Goal: Task Accomplishment & Management: Complete application form

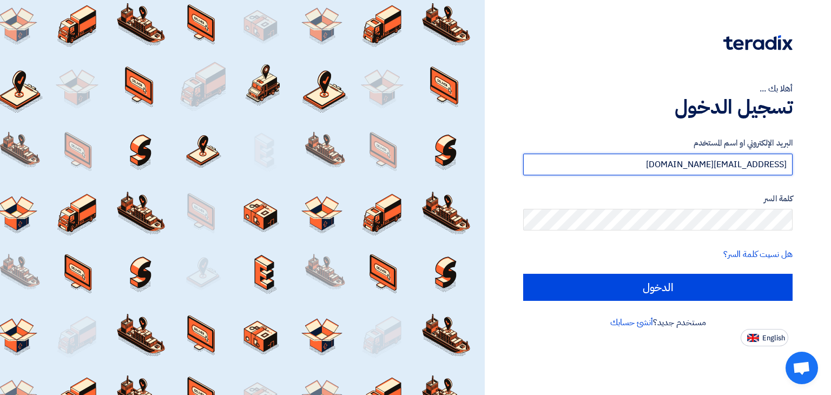
click at [729, 171] on input "[EMAIL_ADDRESS][DOMAIN_NAME]" at bounding box center [657, 165] width 269 height 22
click at [729, 170] on input "[EMAIL_ADDRESS][DOMAIN_NAME]" at bounding box center [657, 165] width 269 height 22
type input "[EMAIL_ADDRESS][DOMAIN_NAME]"
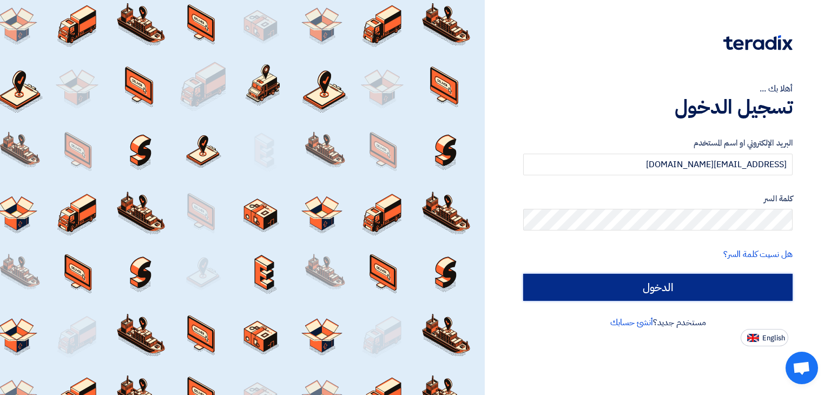
click at [666, 284] on input "الدخول" at bounding box center [657, 287] width 269 height 27
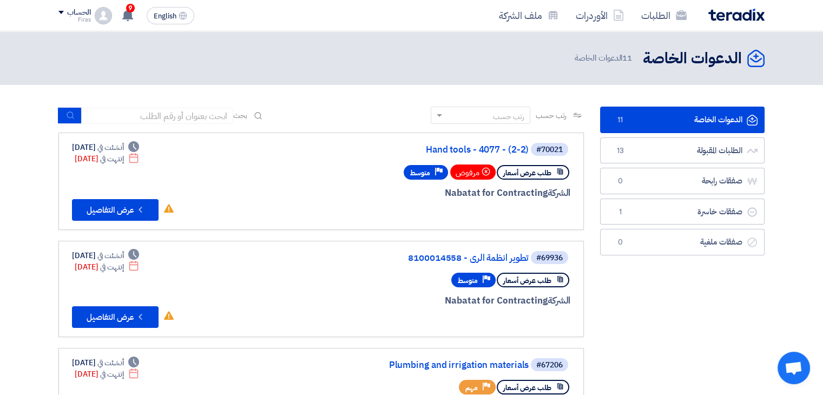
click at [280, 171] on div "#70021 Hand tools - 4077 - (2-2) طلب عرض أسعار مرفوض Priority متوسط الشركة Naba…" at bounding box center [321, 181] width 498 height 79
click at [98, 210] on button "Check details عرض التفاصيل" at bounding box center [115, 210] width 87 height 22
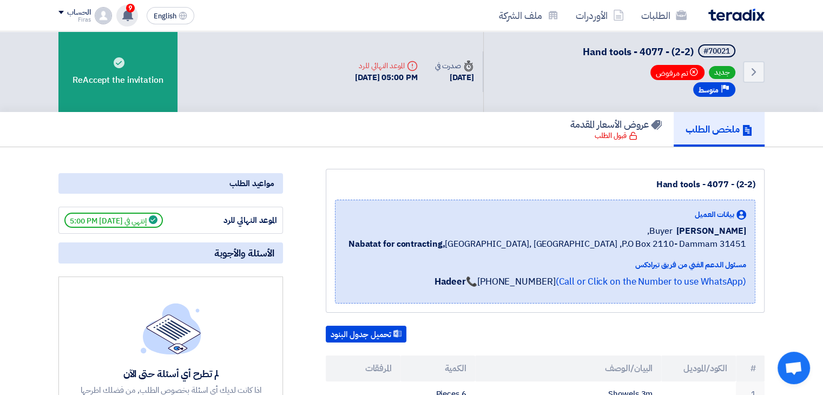
click at [127, 11] on use at bounding box center [127, 15] width 11 height 12
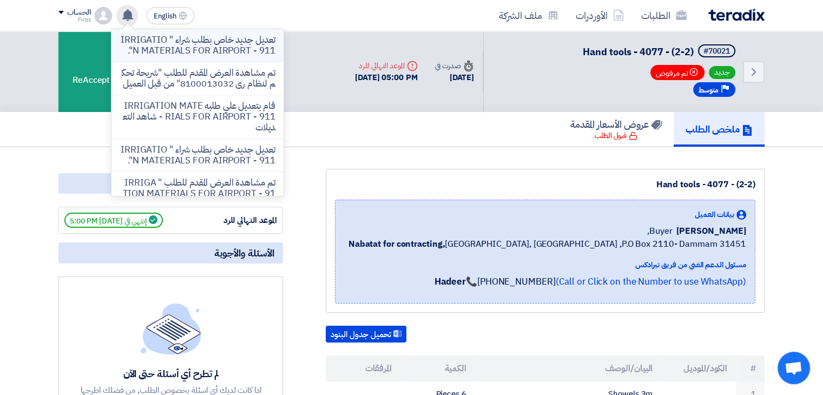
click at [192, 52] on p "تعديل جديد خاص بطلب شراء " IRRIGATION MATERIALS FOR AIRPORT - 911"." at bounding box center [197, 46] width 155 height 22
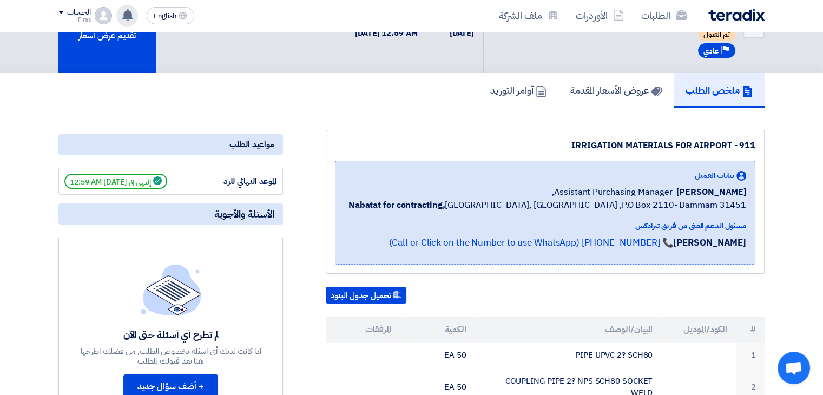
scroll to position [108, 0]
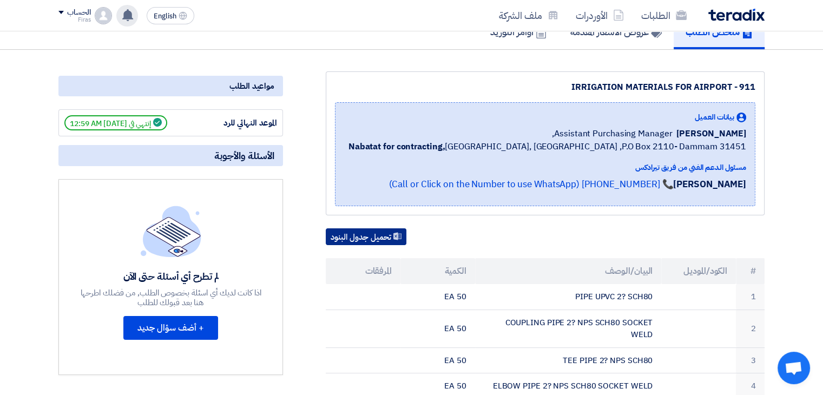
click at [375, 234] on button "تحميل جدول البنود" at bounding box center [366, 236] width 81 height 17
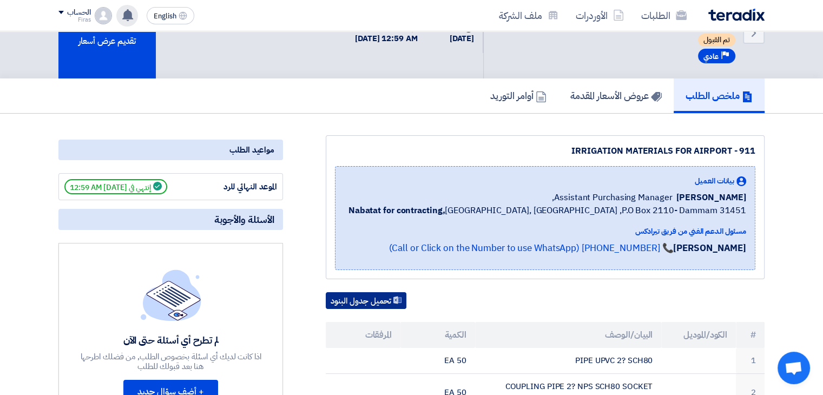
scroll to position [0, 0]
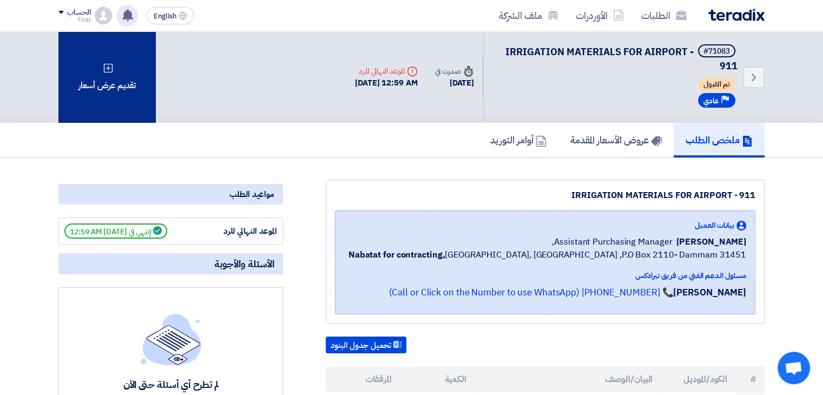
click at [102, 101] on div "تقديم عرض أسعار" at bounding box center [106, 76] width 97 height 91
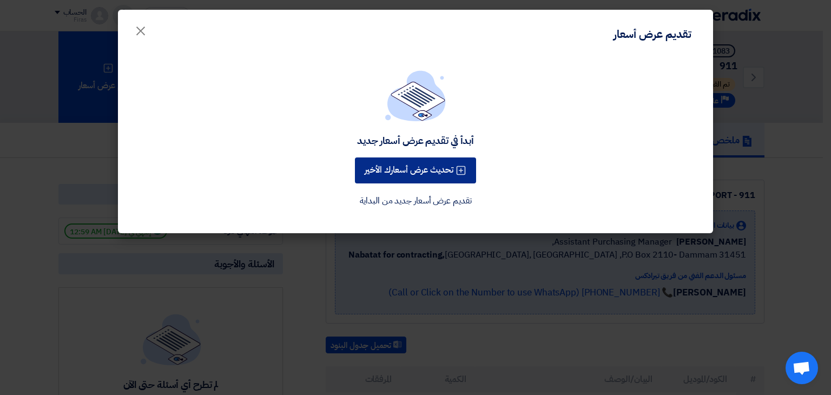
click at [433, 168] on button "تحديث عرض أسعارك الأخير" at bounding box center [415, 170] width 121 height 26
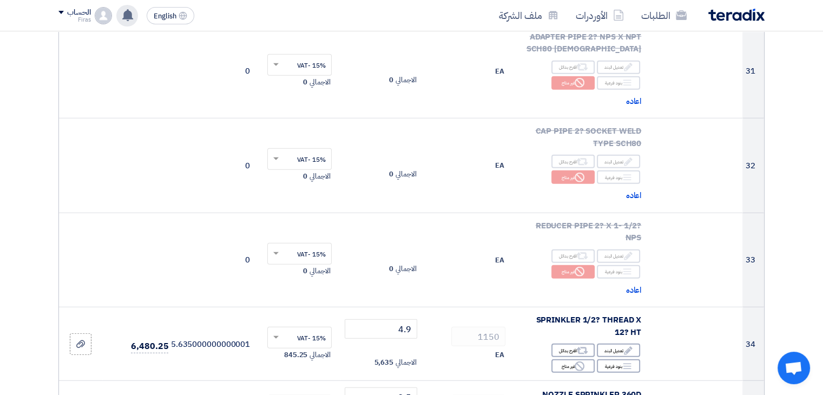
scroll to position [3084, 0]
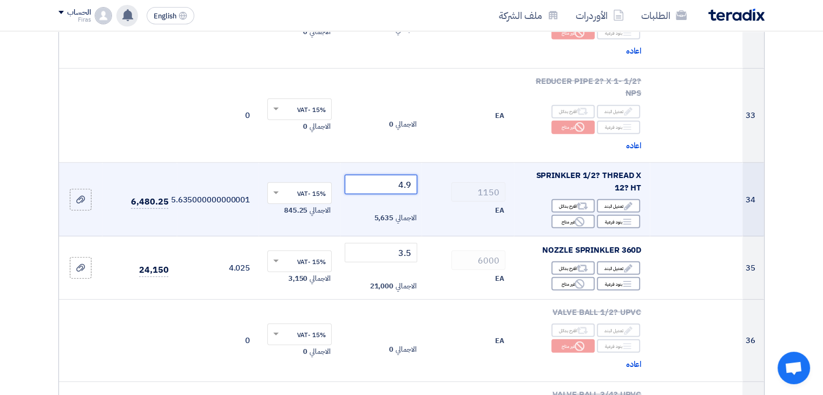
click at [409, 175] on input "4.9" at bounding box center [381, 184] width 73 height 19
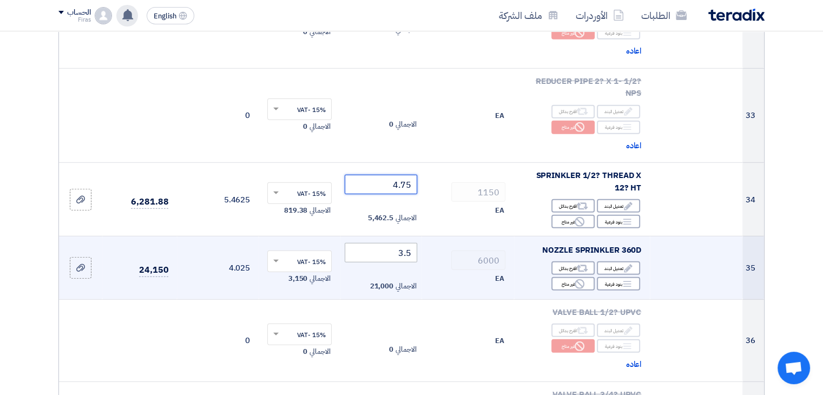
type input "4.75"
click at [412, 243] on input "3.5" at bounding box center [381, 252] width 73 height 19
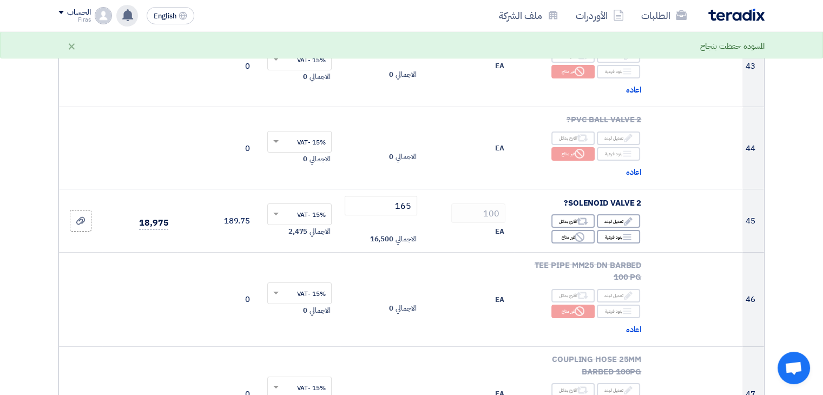
scroll to position [3949, 0]
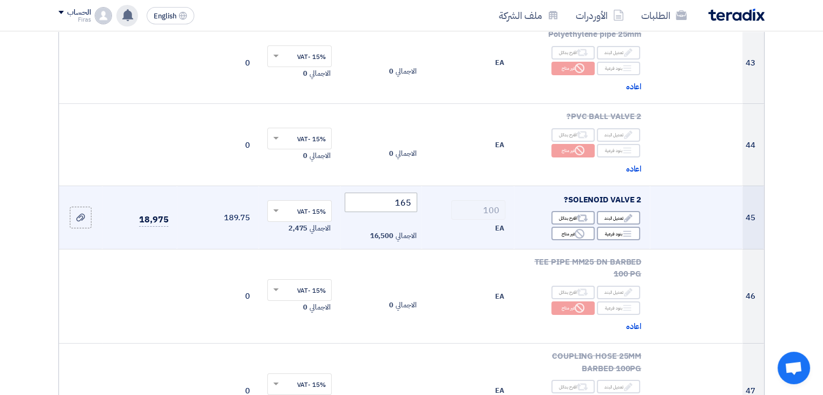
type input "3.3"
click at [411, 193] on input "165" at bounding box center [381, 202] width 73 height 19
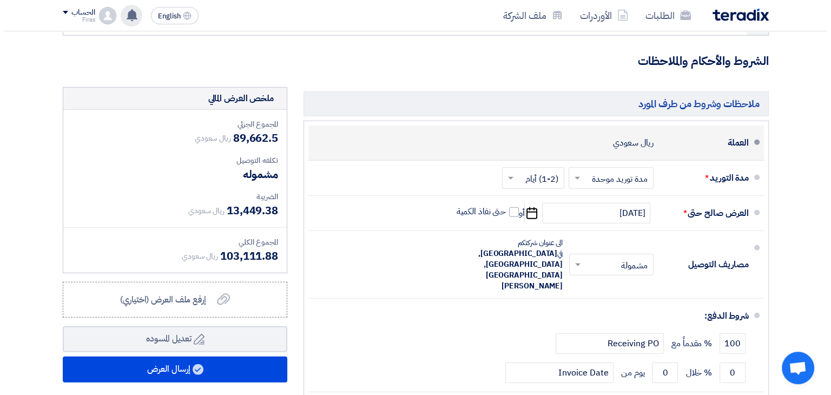
scroll to position [7249, 0]
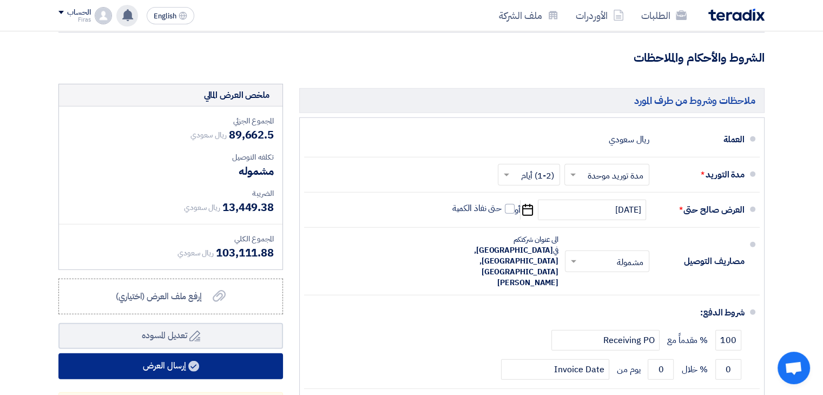
click at [193, 361] on use at bounding box center [193, 366] width 11 height 11
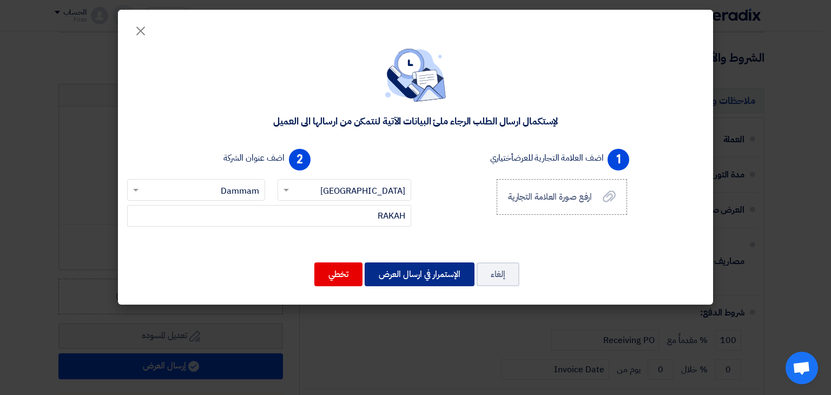
click at [418, 275] on button "الإستمرار في ارسال العرض" at bounding box center [420, 274] width 110 height 24
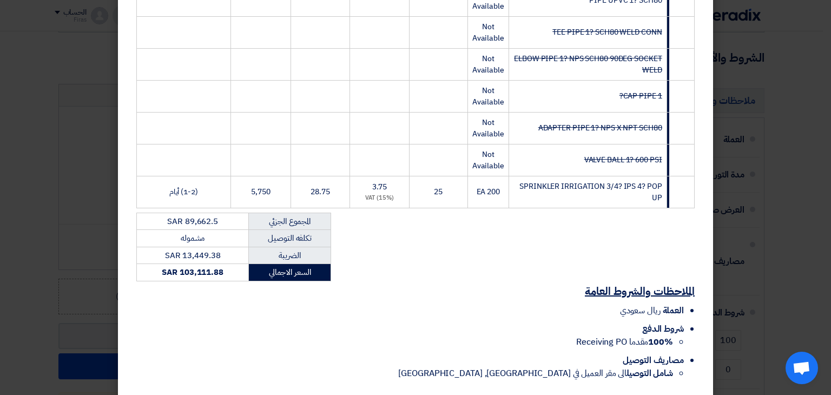
scroll to position [2593, 0]
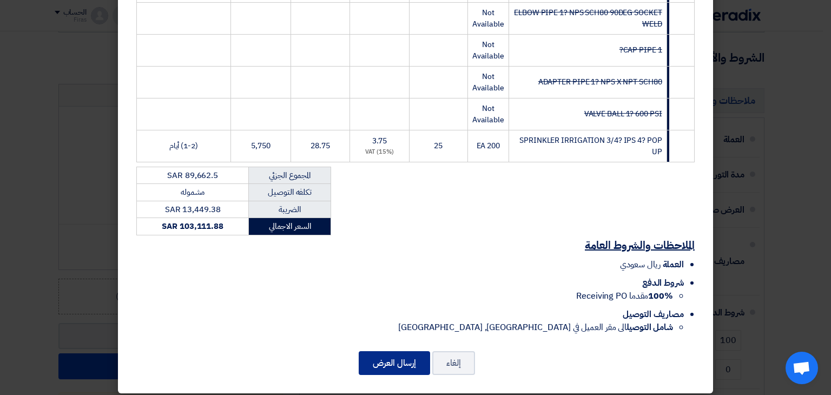
click at [413, 357] on button "إرسال العرض" at bounding box center [394, 363] width 71 height 24
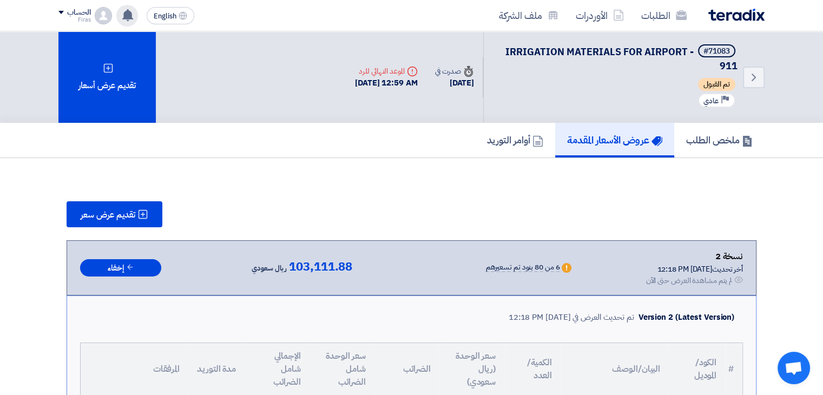
click at [126, 12] on use at bounding box center [127, 15] width 11 height 12
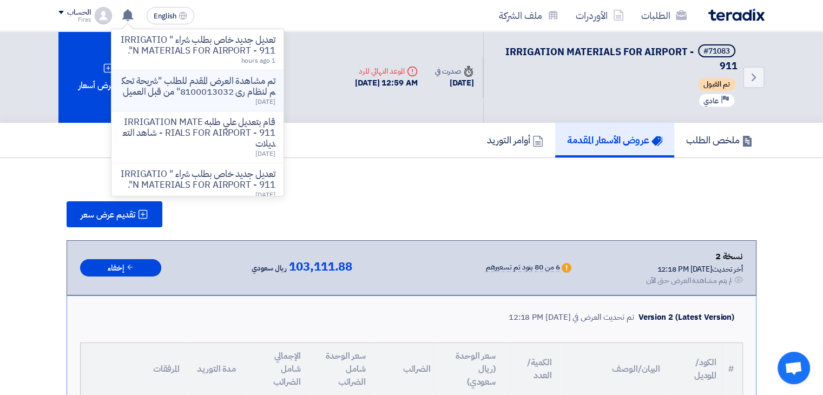
click at [214, 94] on p "تم مشاهدة العرض المقدم للطلب "شريحة تحكم لنظام رى 8100013032" من قبل العميل" at bounding box center [197, 87] width 155 height 22
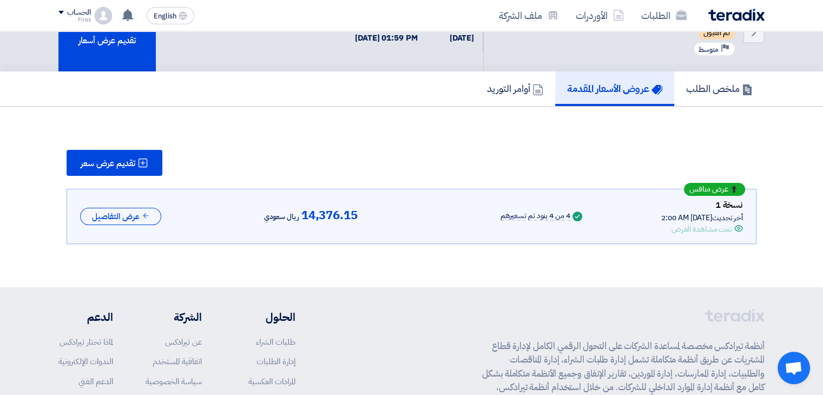
scroll to position [55, 0]
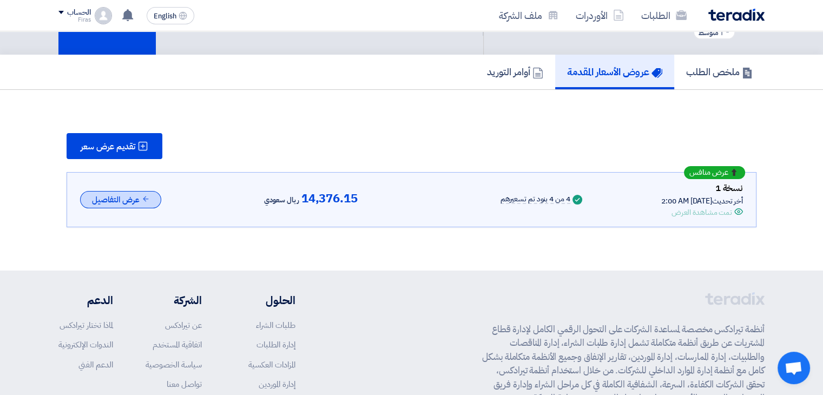
click at [137, 202] on button "عرض التفاصيل" at bounding box center [120, 200] width 81 height 18
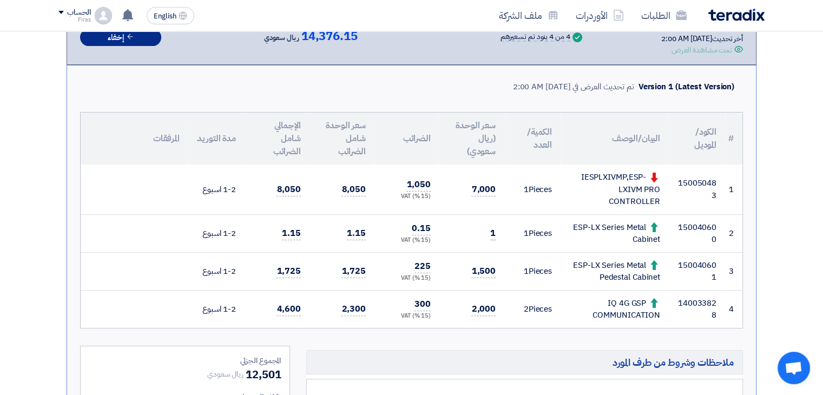
scroll to position [0, 0]
